Goal: Information Seeking & Learning: Compare options

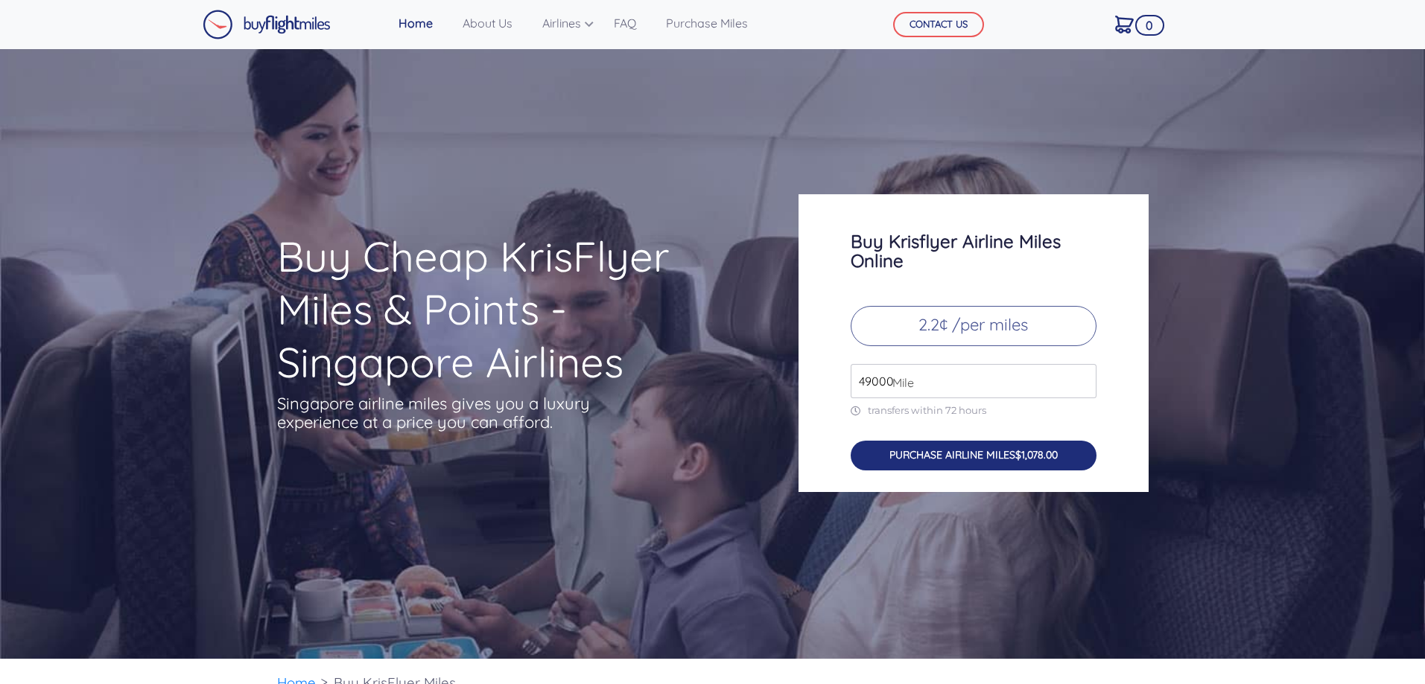
click at [1004, 454] on button "PURCHASE AIRLINE MILES $1,078.00" at bounding box center [973, 456] width 246 height 31
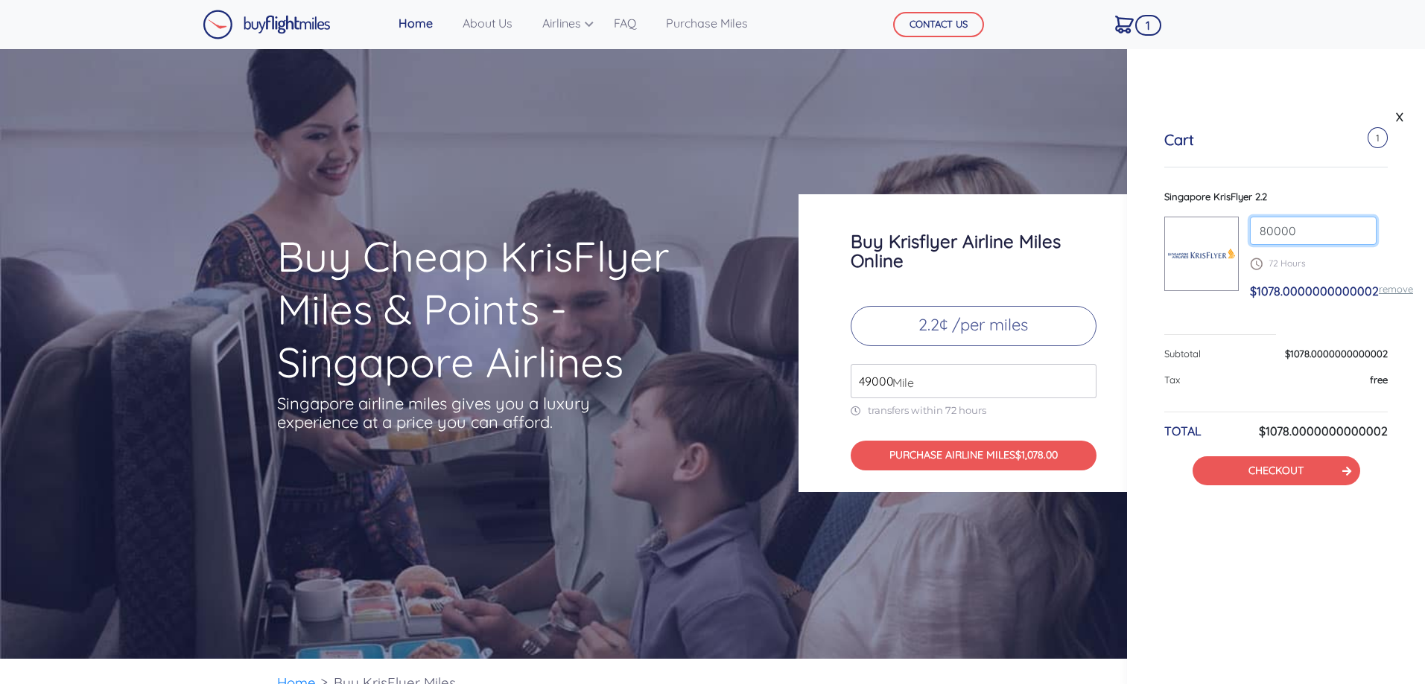
click at [1362, 223] on input "80000" at bounding box center [1313, 231] width 127 height 28
click at [1362, 223] on input "81000" at bounding box center [1313, 231] width 127 height 28
click at [1362, 223] on input "82000" at bounding box center [1313, 231] width 127 height 28
click at [1362, 223] on input "85000" at bounding box center [1313, 231] width 127 height 28
click at [1362, 223] on input "86000" at bounding box center [1313, 231] width 127 height 28
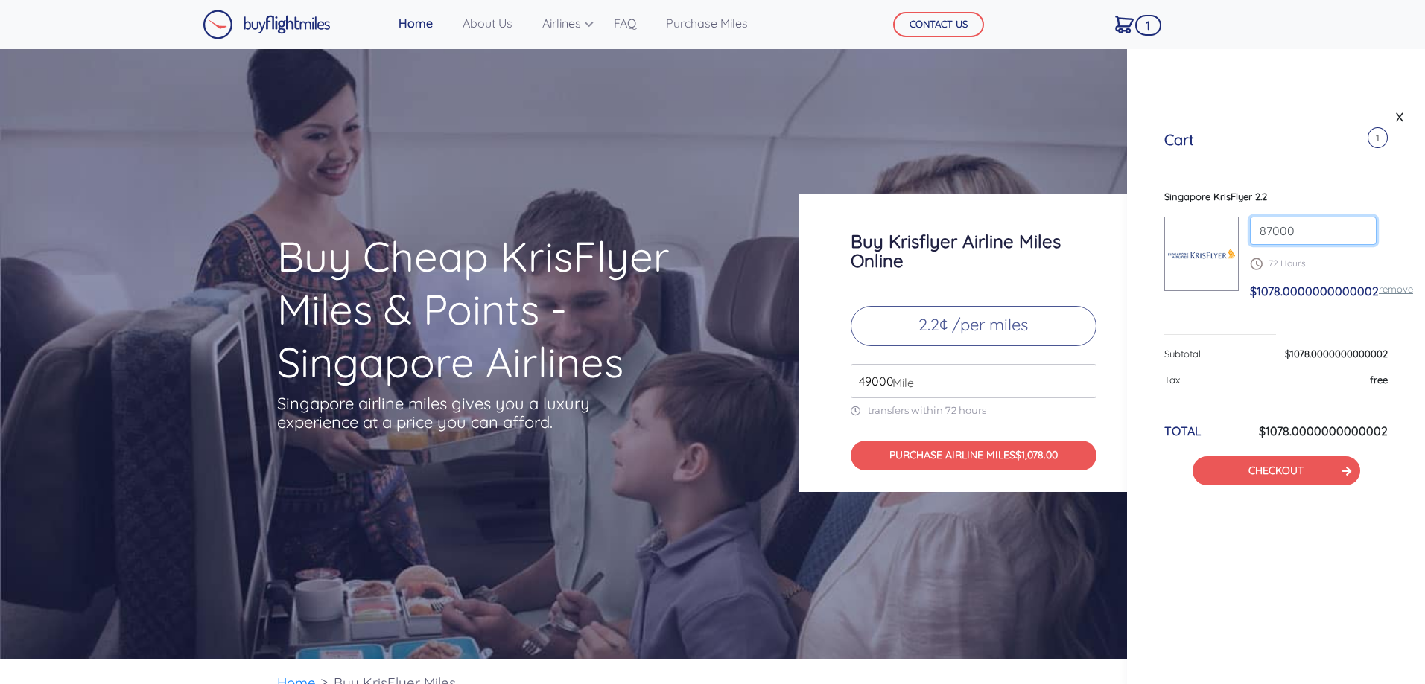
click at [1362, 223] on input "87000" at bounding box center [1313, 231] width 127 height 28
click at [1362, 223] on input "88000" at bounding box center [1313, 231] width 127 height 28
click at [1362, 223] on input "89000" at bounding box center [1313, 231] width 127 height 28
click at [1266, 387] on div "Tax free" at bounding box center [1275, 386] width 223 height 27
click at [1363, 236] on input "88000" at bounding box center [1313, 231] width 127 height 28
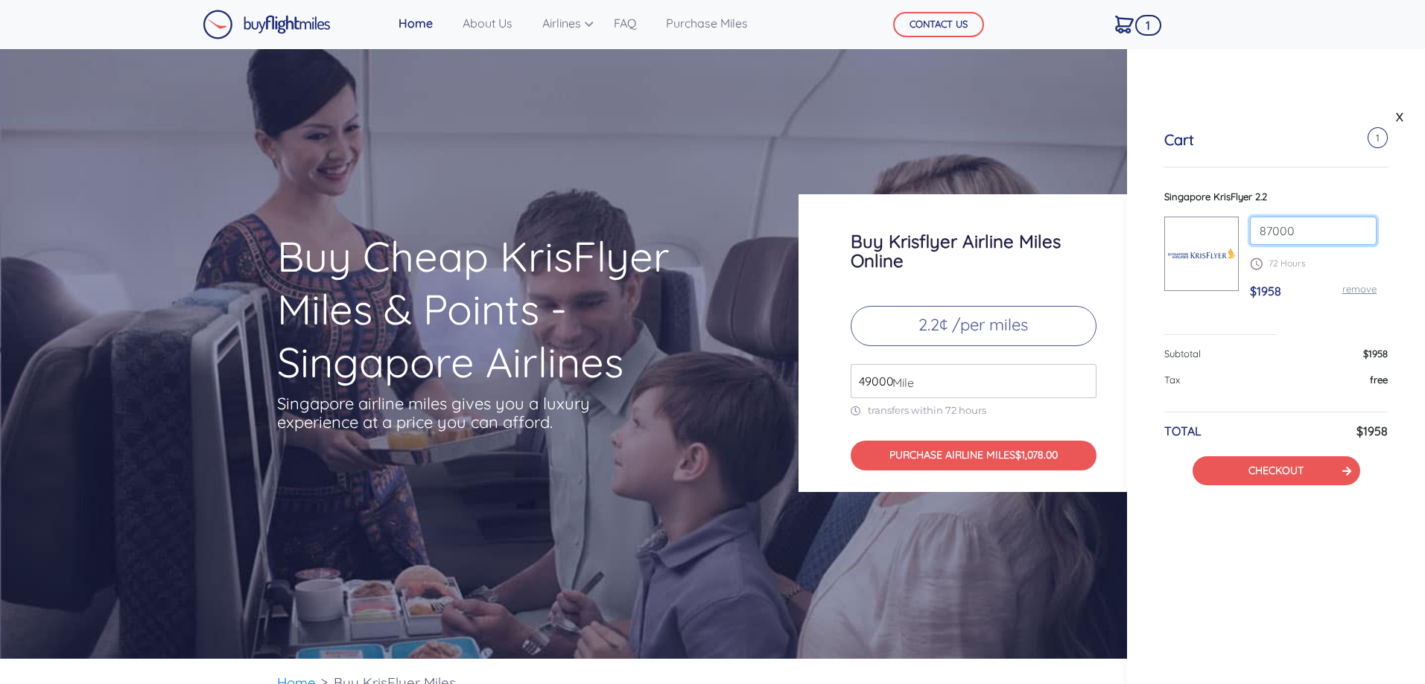
click at [1363, 236] on input "87000" at bounding box center [1313, 231] width 127 height 28
click at [1363, 236] on input "86000" at bounding box center [1313, 231] width 127 height 28
click at [1363, 236] on input "85000" at bounding box center [1313, 231] width 127 height 28
click at [1363, 236] on input "84000" at bounding box center [1313, 231] width 127 height 28
click at [1363, 236] on input "83000" at bounding box center [1313, 231] width 127 height 28
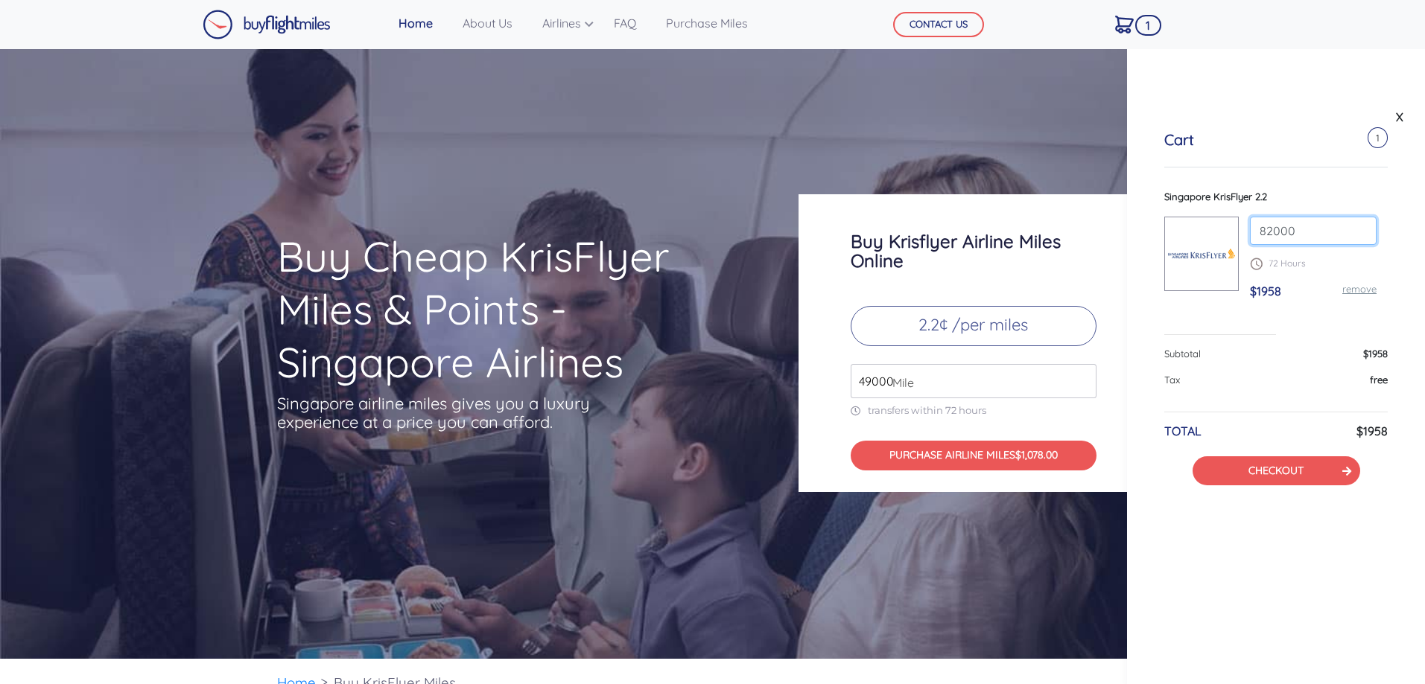
click at [1363, 236] on input "82000" at bounding box center [1313, 231] width 127 height 28
click at [1363, 236] on input "81000" at bounding box center [1313, 231] width 127 height 28
type input "80000"
click at [1364, 237] on input "80000" at bounding box center [1313, 231] width 127 height 28
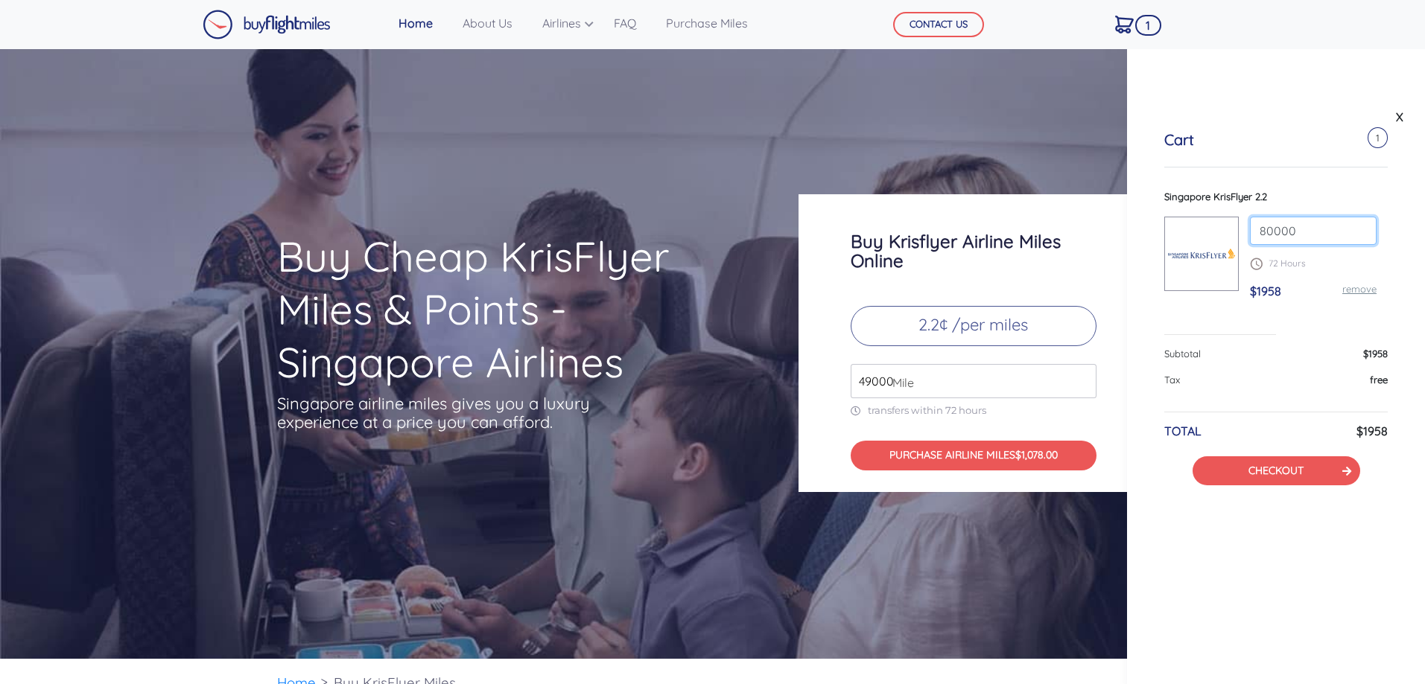
click at [1364, 237] on input "80000" at bounding box center [1313, 231] width 127 height 28
click at [1403, 112] on link "X" at bounding box center [1399, 117] width 15 height 22
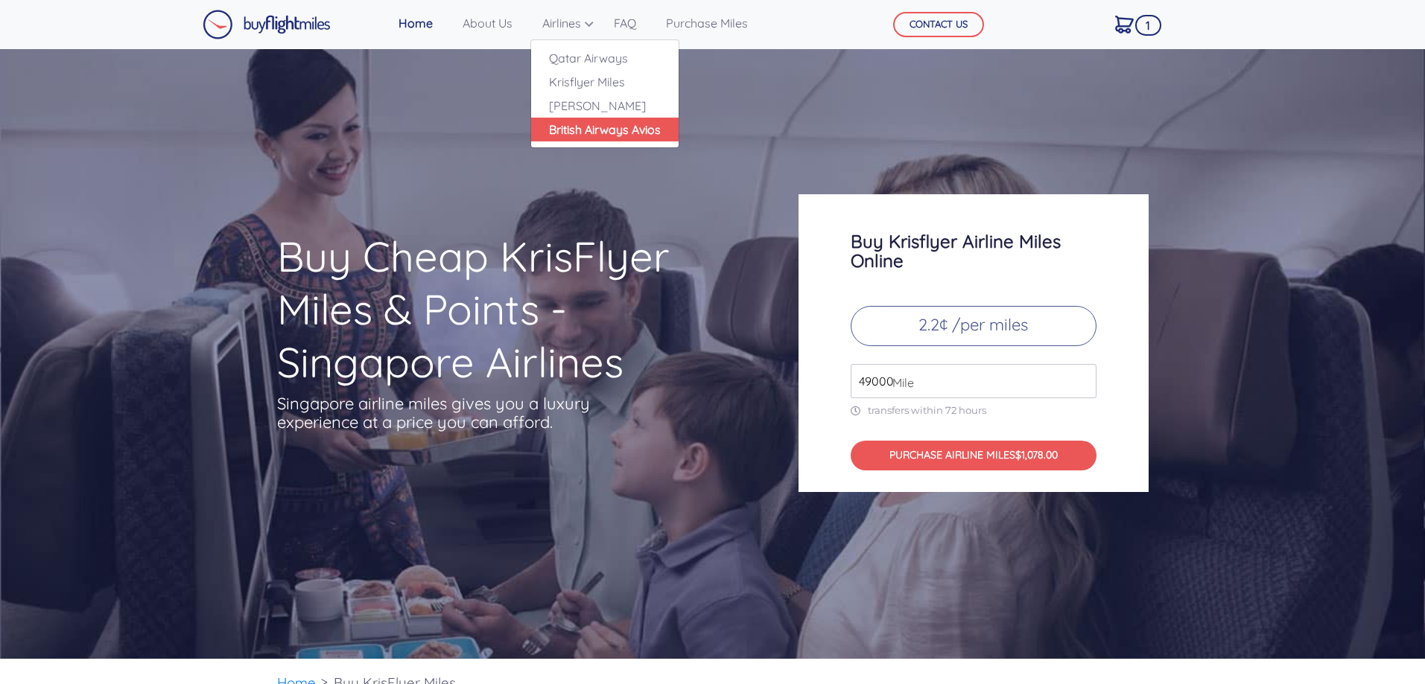
click at [581, 133] on link "British Airways Avios" at bounding box center [604, 130] width 147 height 24
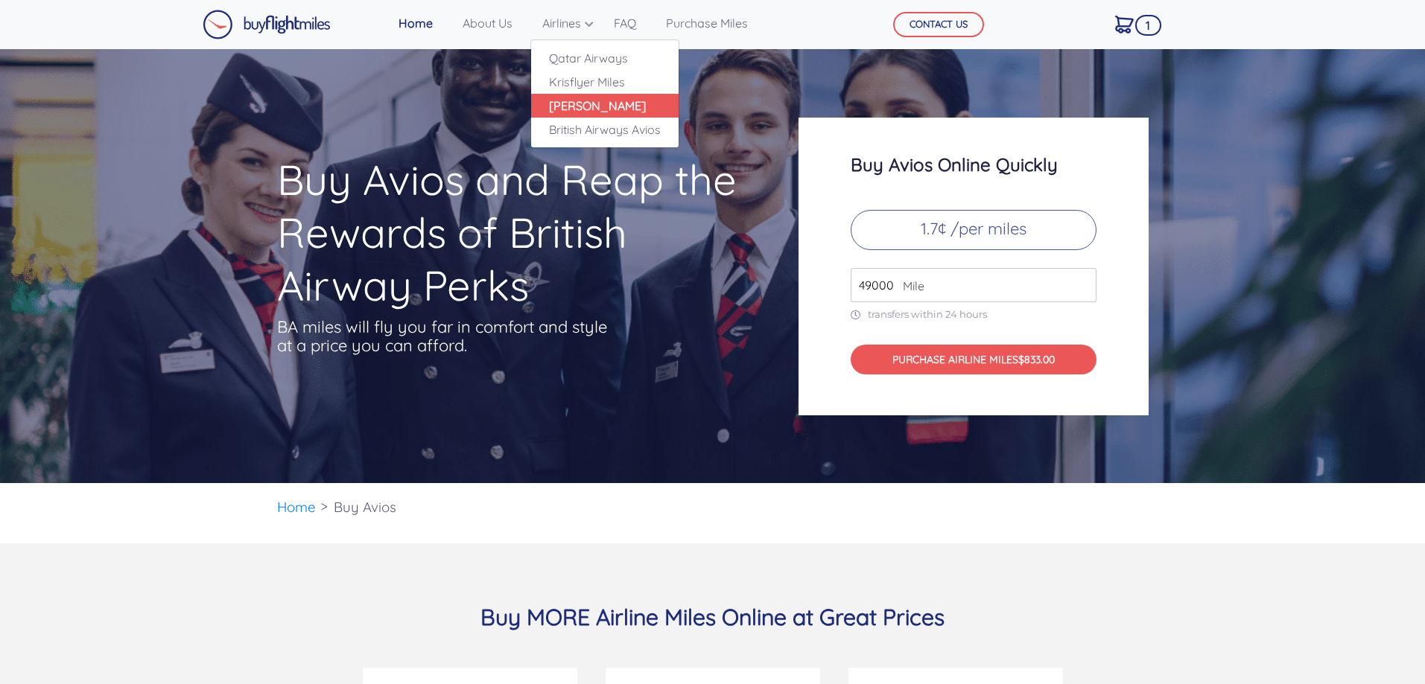
click at [568, 106] on link "[PERSON_NAME]" at bounding box center [604, 106] width 147 height 24
